Goal: Check status: Check status

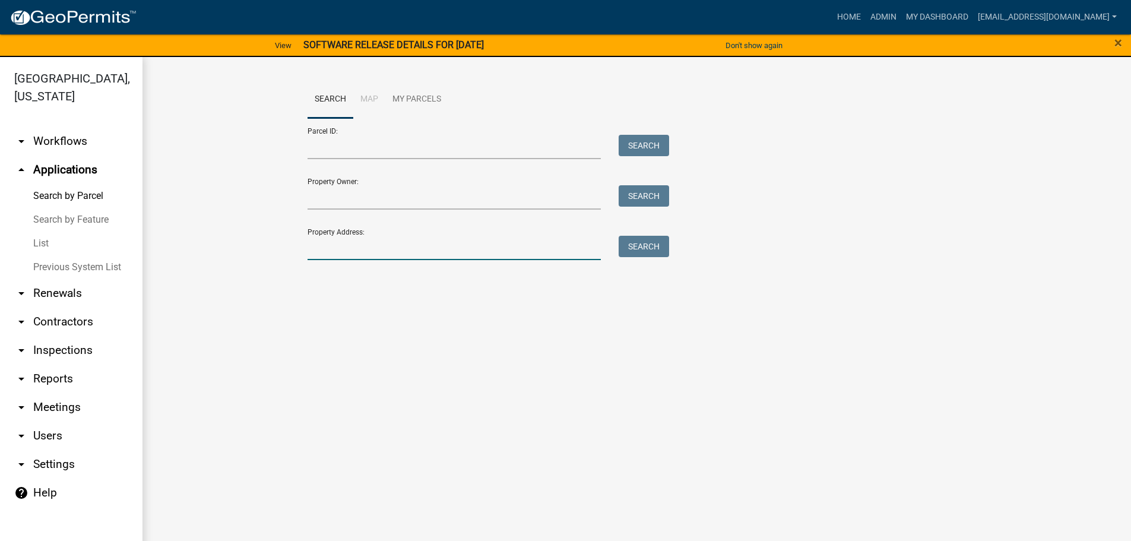
click at [445, 242] on input "Property Address:" at bounding box center [454, 248] width 294 height 24
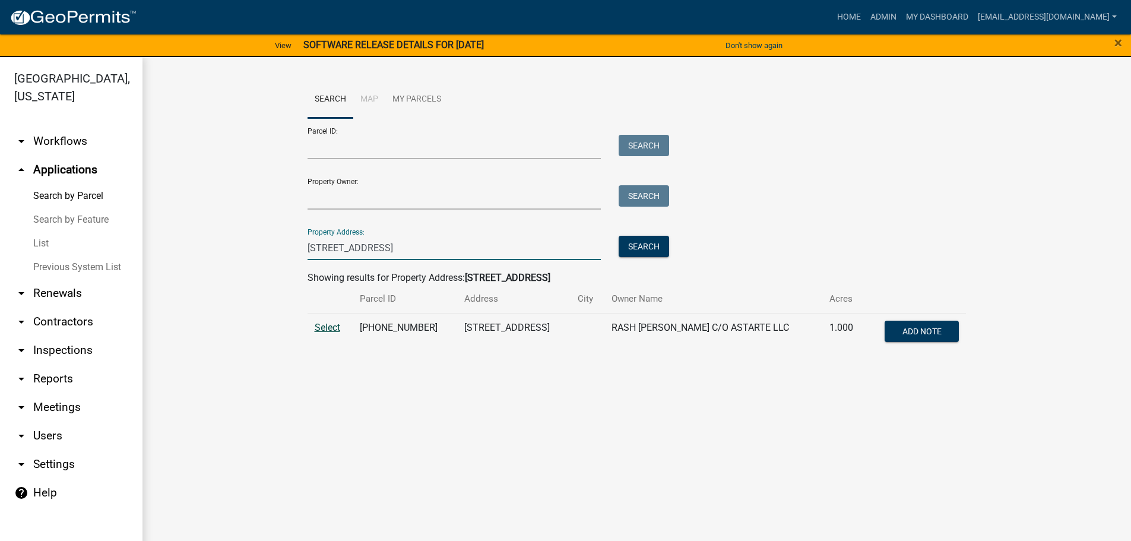
type input "[STREET_ADDRESS]"
click at [322, 330] on span "Select" at bounding box center [328, 327] width 26 height 11
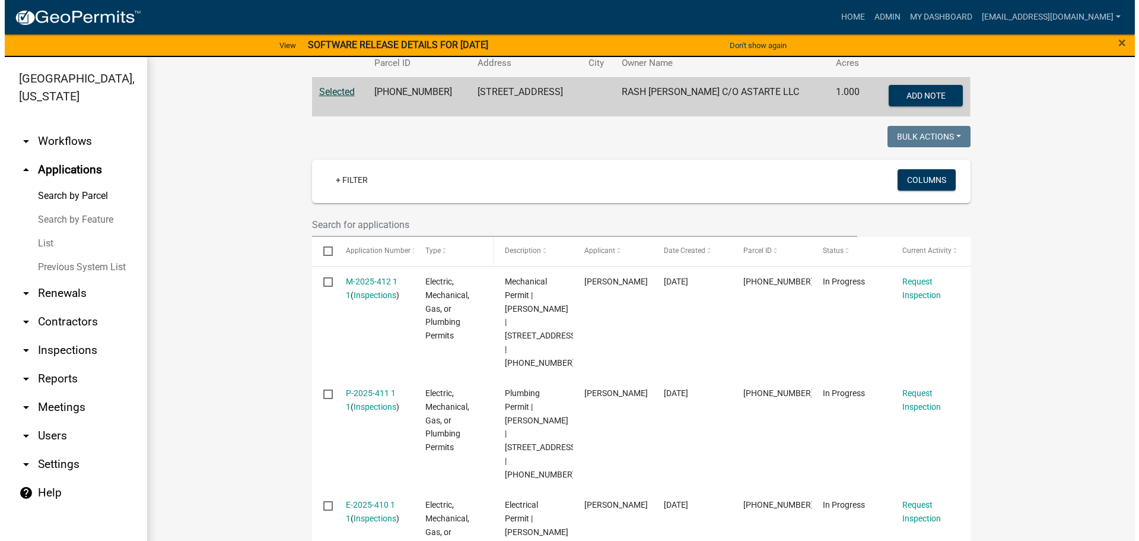
scroll to position [367, 0]
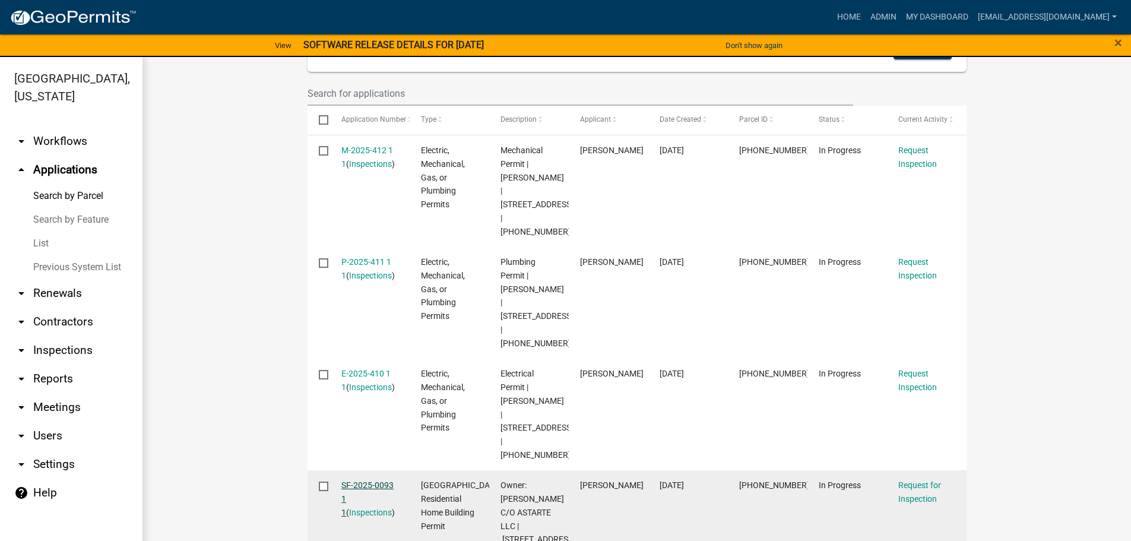
click at [366, 480] on link "SF-2025-0093 1 1" at bounding box center [367, 498] width 52 height 37
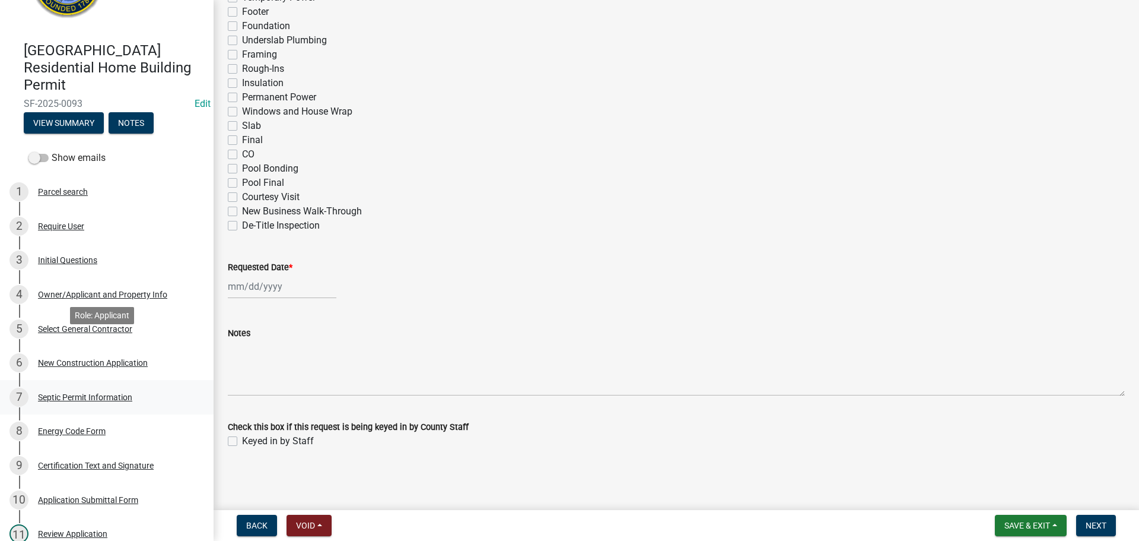
scroll to position [237, 0]
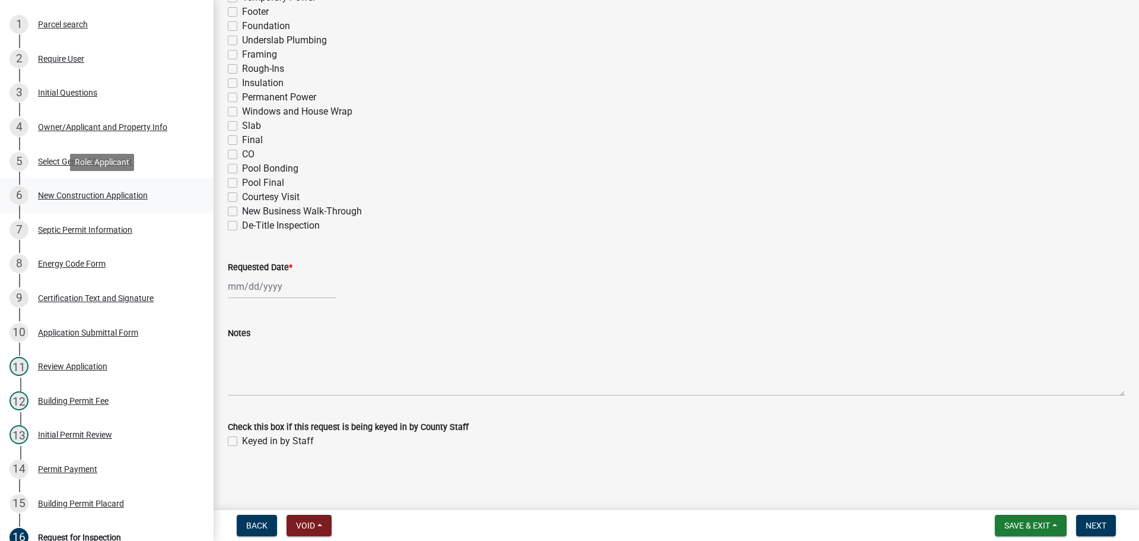
click at [101, 194] on div "New Construction Application" at bounding box center [93, 195] width 110 height 8
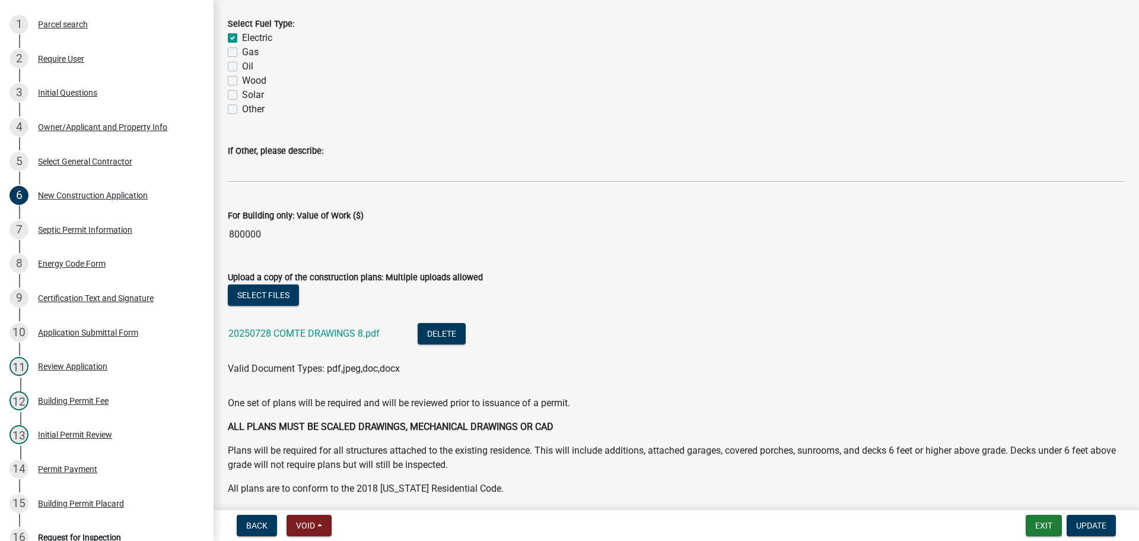
scroll to position [2018, 0]
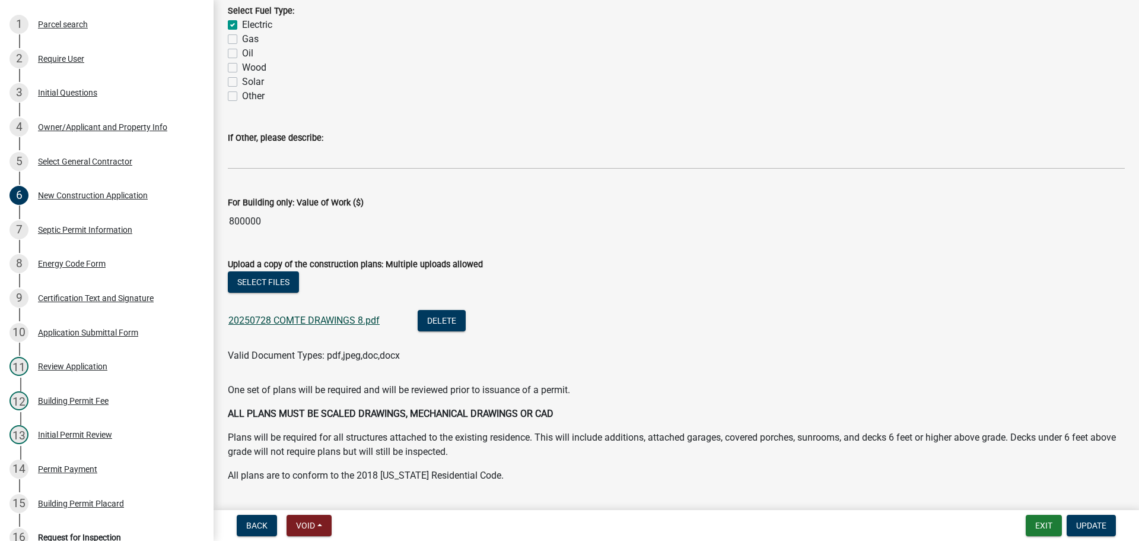
click at [308, 315] on link "20250728 COMTE DRAWINGS 8.pdf" at bounding box center [303, 320] width 151 height 11
